Goal: Transaction & Acquisition: Book appointment/travel/reservation

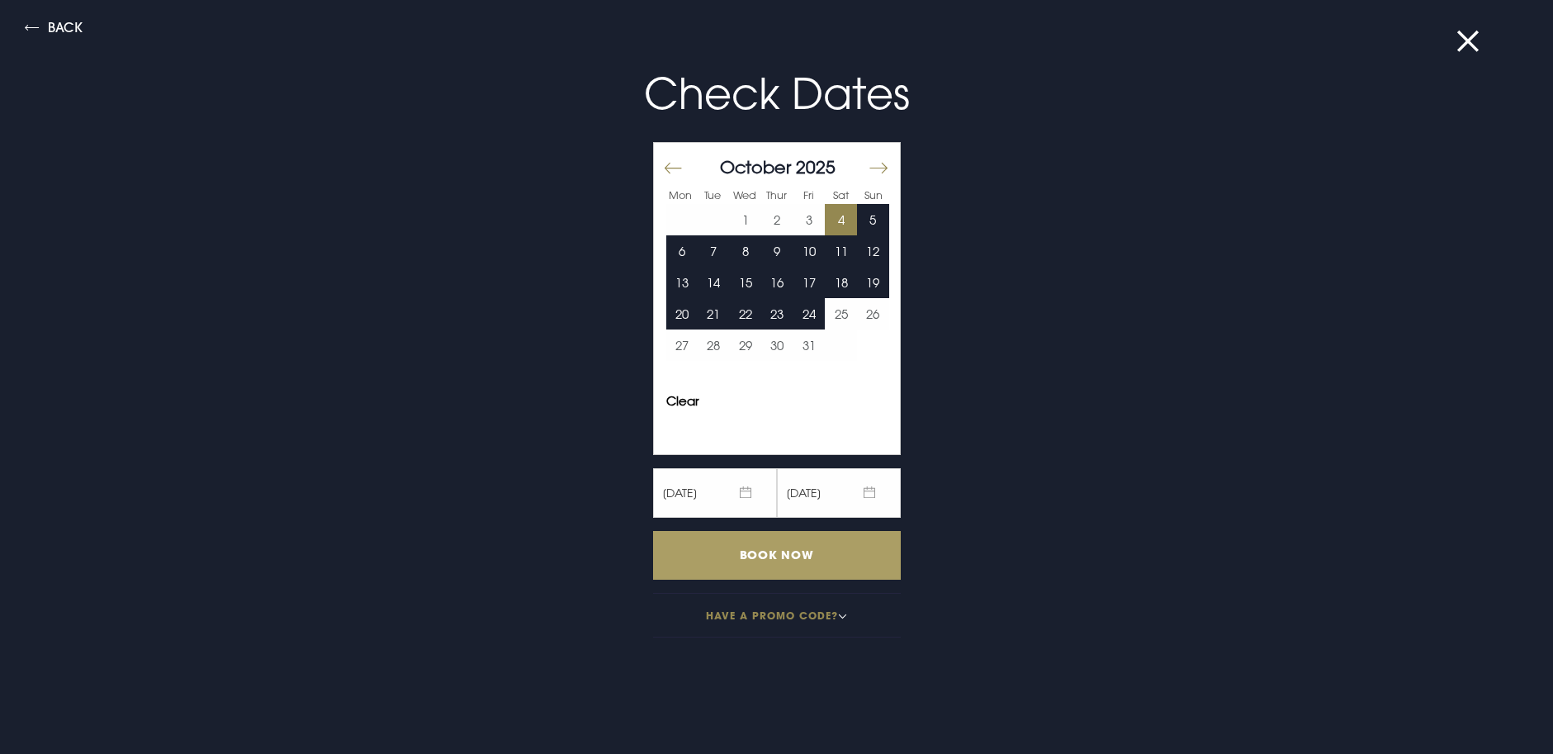
click at [744, 557] on input "Book Now" at bounding box center [777, 555] width 248 height 49
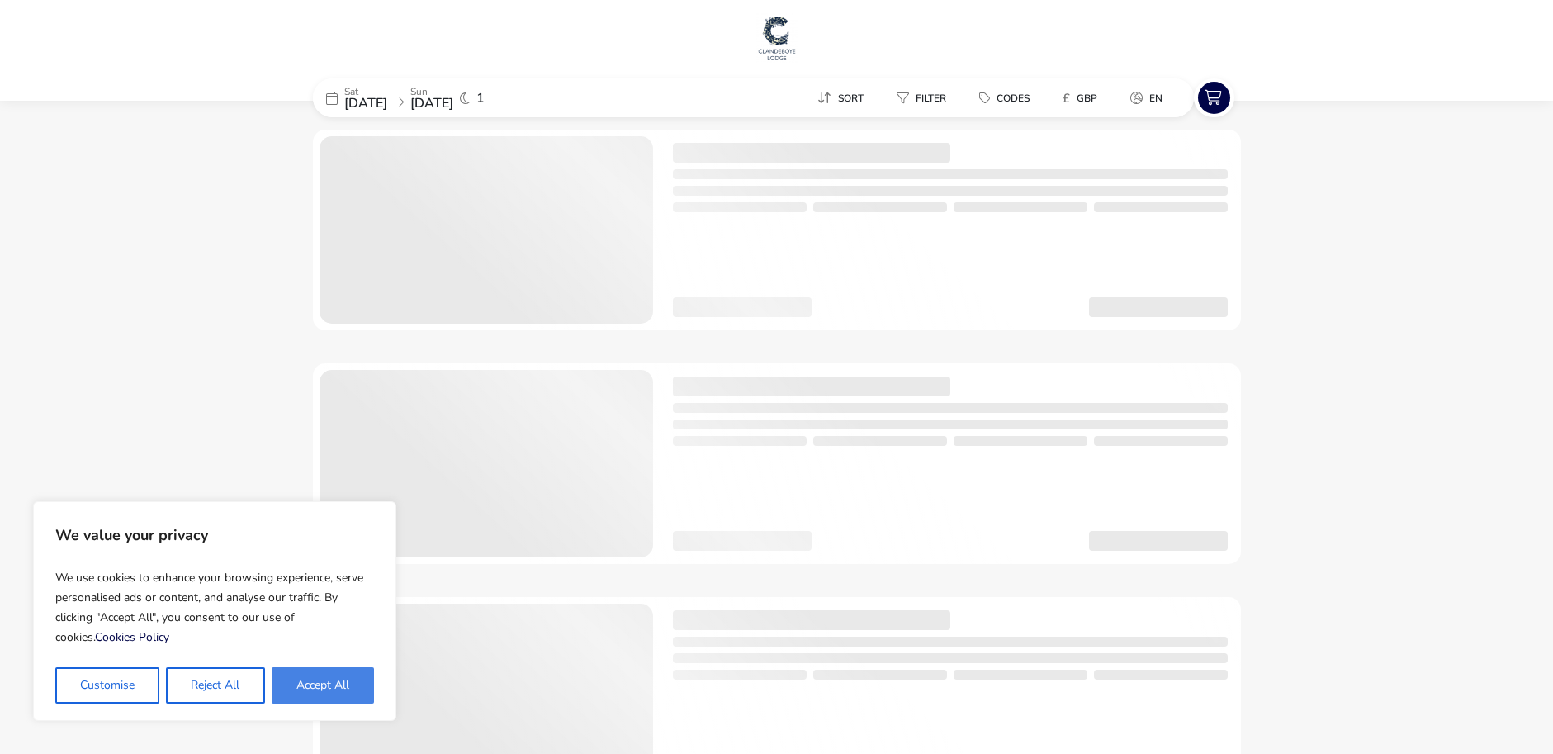
click at [305, 680] on button "Accept All" at bounding box center [323, 685] width 102 height 36
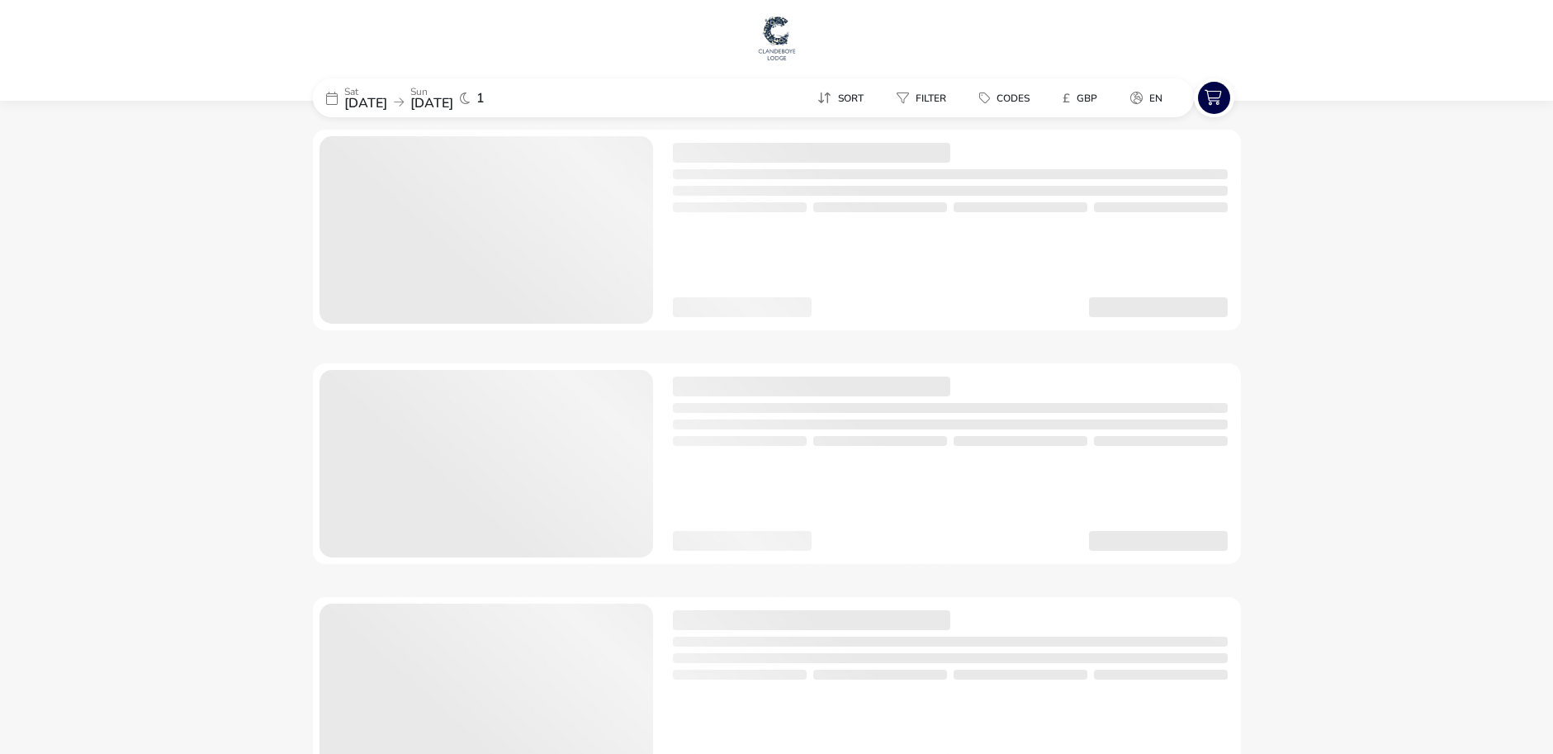
checkbox input "true"
